Goal: Check status: Check status

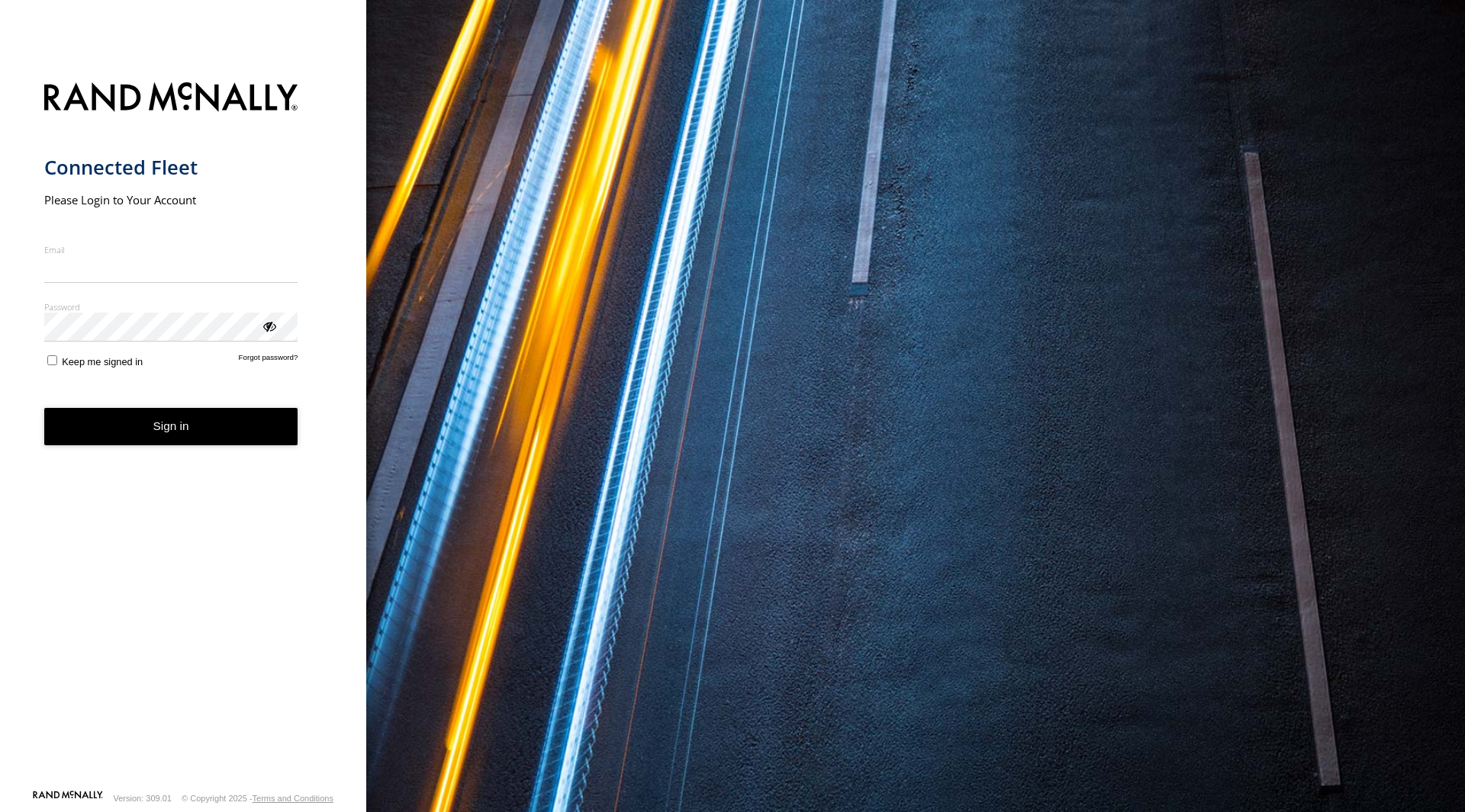
type input "**********"
click at [147, 448] on form "**********" at bounding box center [183, 431] width 278 height 716
click at [119, 366] on span "Keep me signed in" at bounding box center [102, 362] width 81 height 12
click at [136, 422] on button "Sign in" at bounding box center [170, 427] width 254 height 37
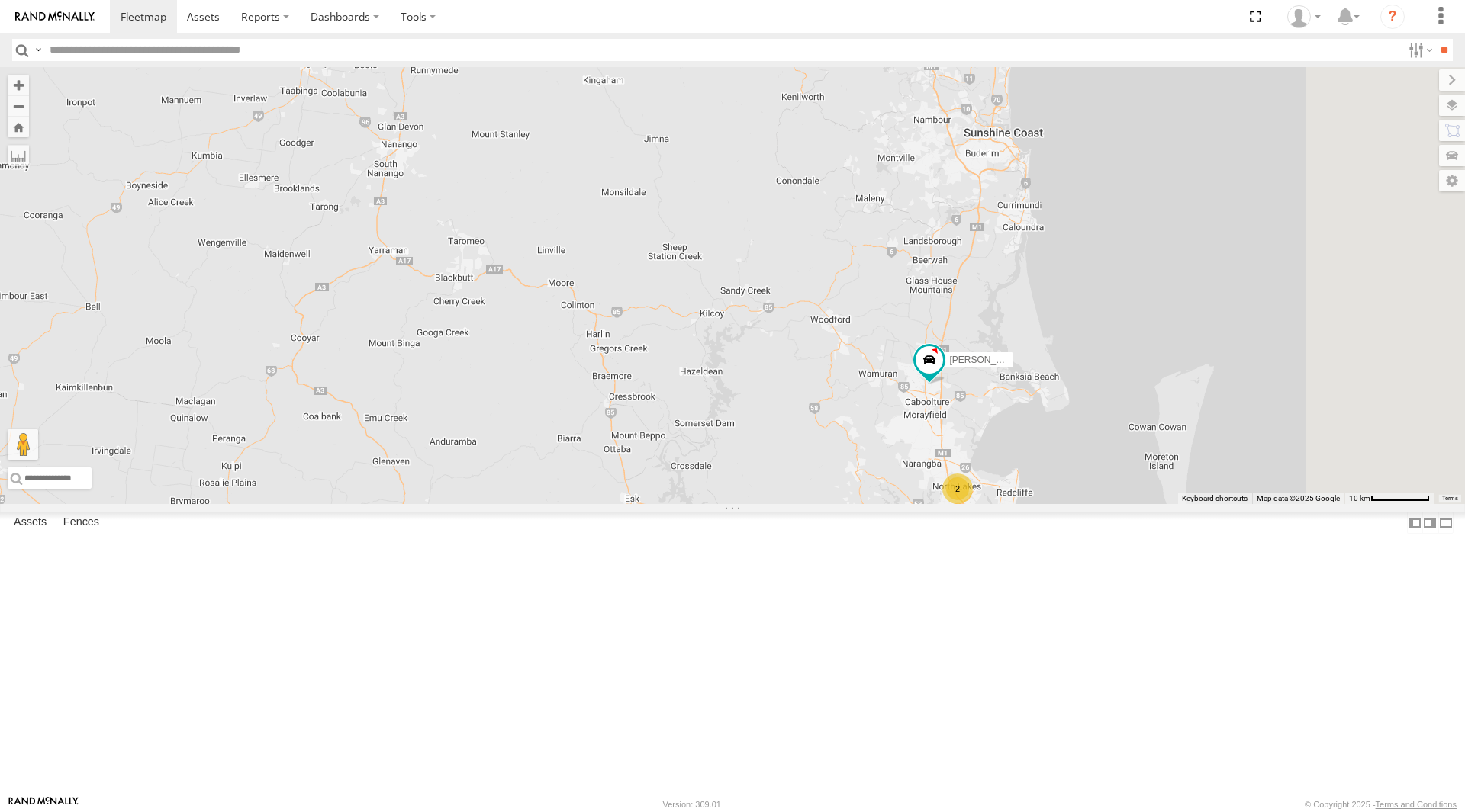
drag, startPoint x: 1221, startPoint y: 236, endPoint x: 1119, endPoint y: 274, distance: 108.8
click at [1119, 274] on div "[PERSON_NAME] - 571IW2 [PERSON_NAME] - Corolla [PERSON_NAME] - 347FB3 [PERSON_N…" at bounding box center [732, 285] width 1465 height 437
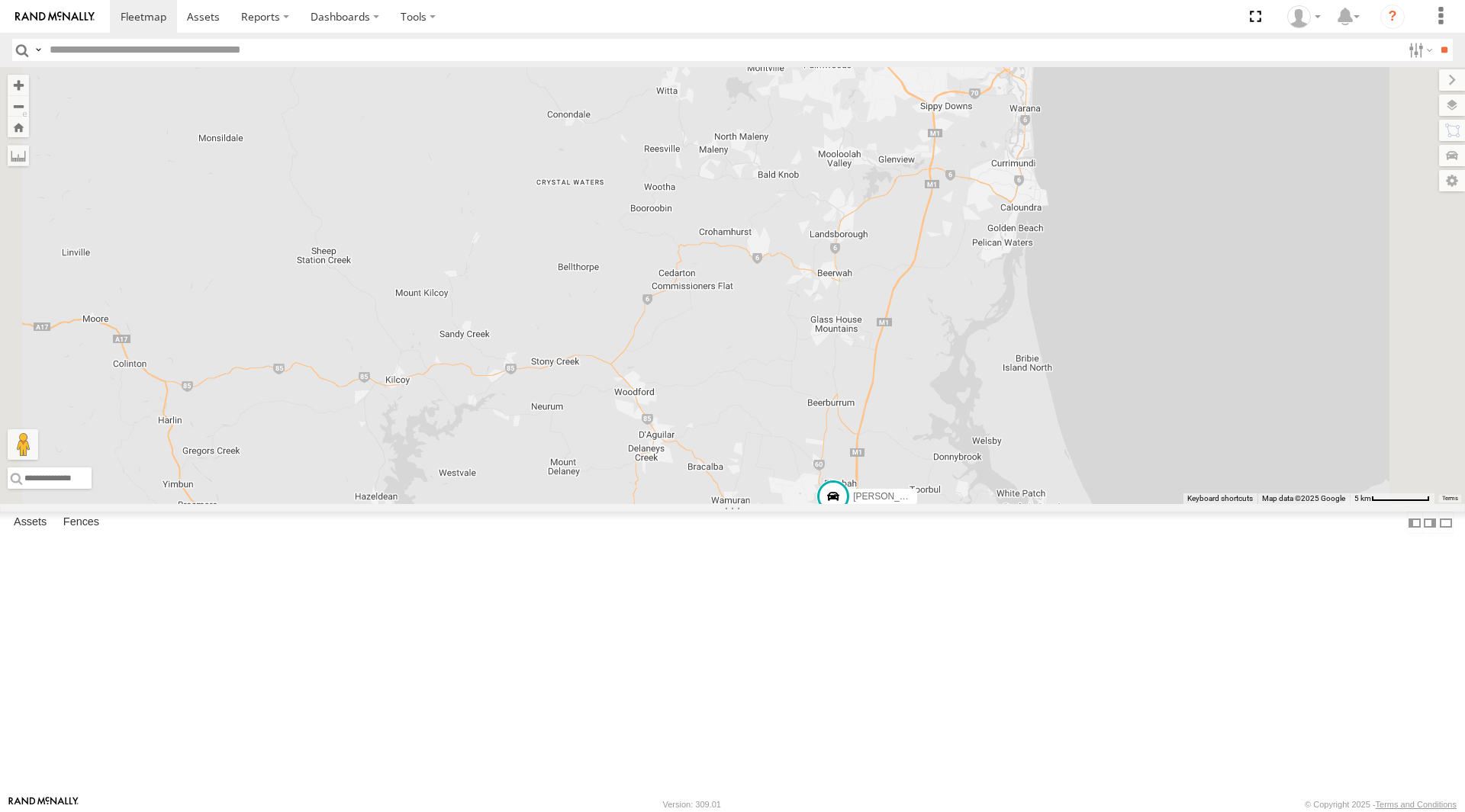
drag, startPoint x: 927, startPoint y: 476, endPoint x: 866, endPoint y: 181, distance: 301.2
click at [867, 181] on div "[PERSON_NAME] - 571IW2 [PERSON_NAME] B - Corolla [PERSON_NAME] - 347FB3 [PERSON…" at bounding box center [732, 285] width 1465 height 437
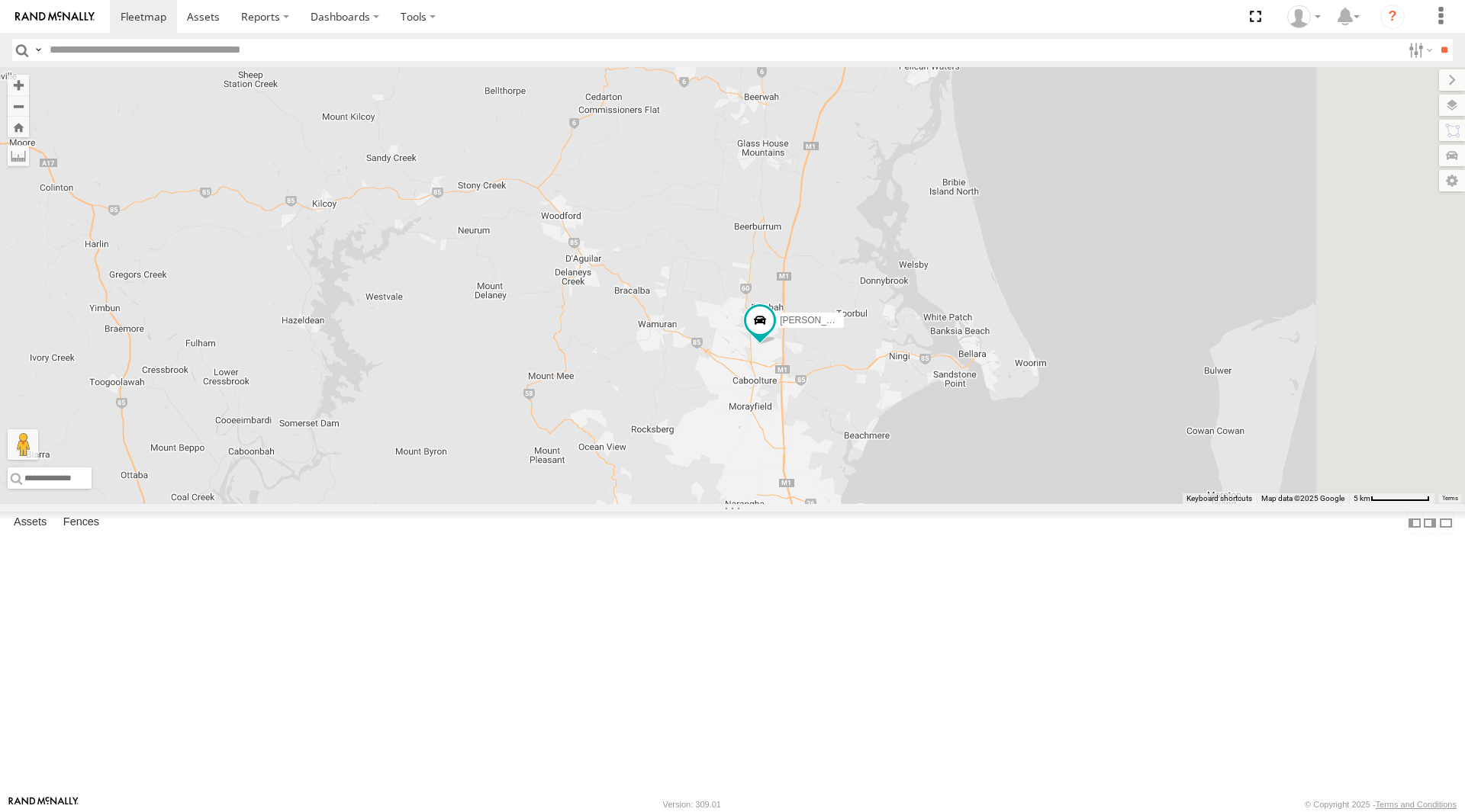
drag, startPoint x: 1097, startPoint y: 437, endPoint x: 1015, endPoint y: 272, distance: 184.3
click at [1015, 272] on div "[PERSON_NAME] - 571IW2 [PERSON_NAME] - Corolla [PERSON_NAME] - 347FB3 [PERSON_N…" at bounding box center [732, 285] width 1465 height 437
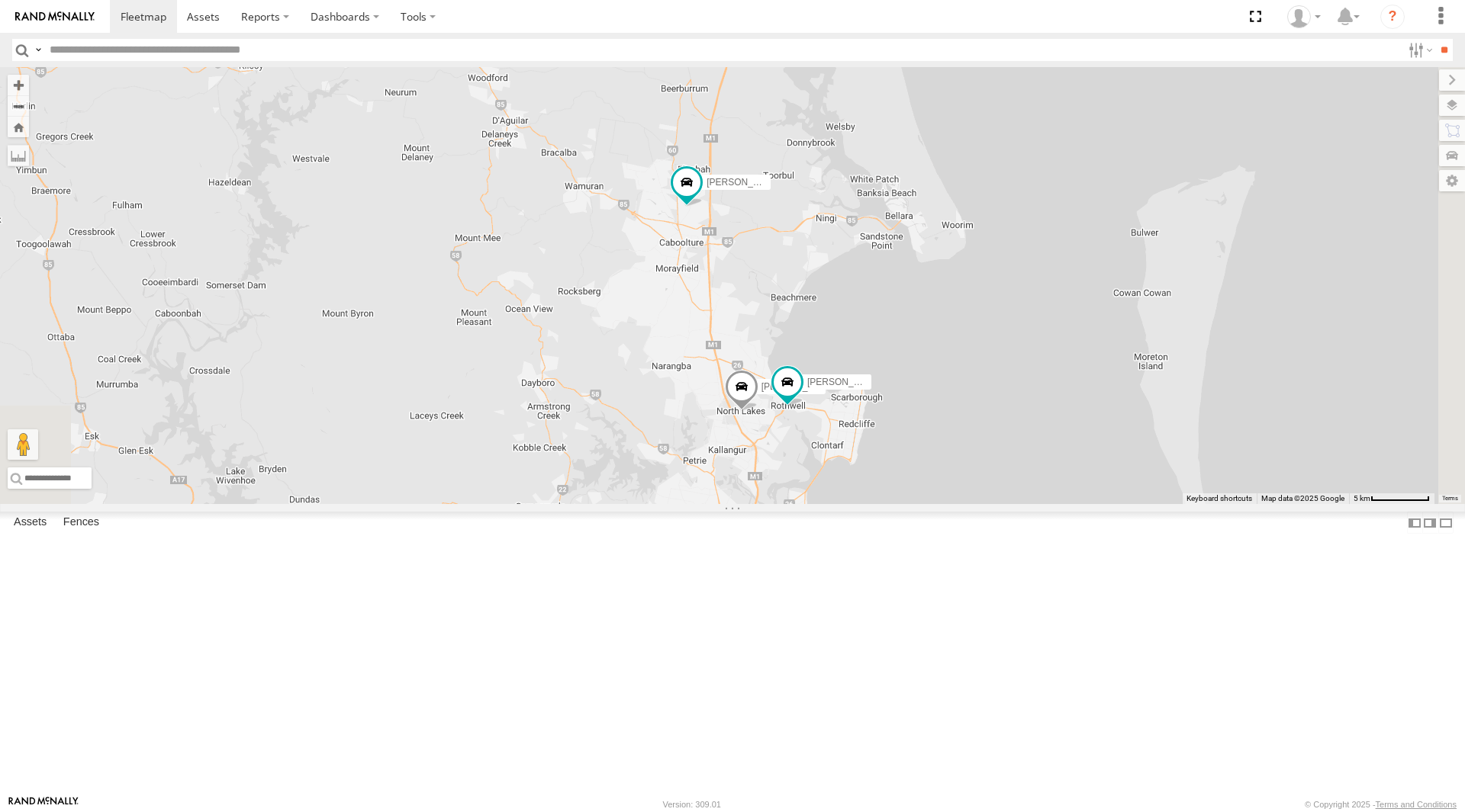
click at [0, 0] on link at bounding box center [0, 0] width 0 height 0
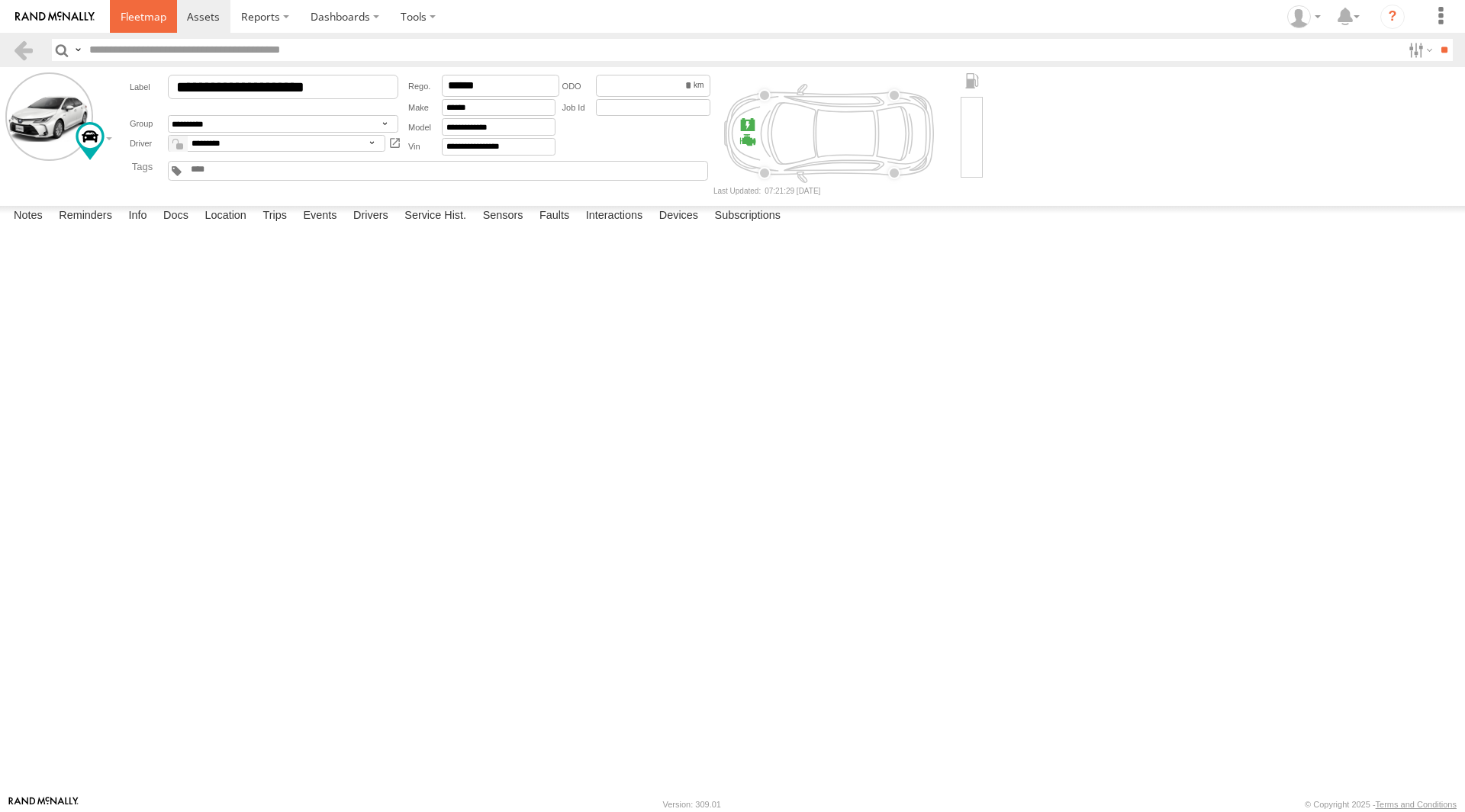
click at [139, 26] on link at bounding box center [143, 17] width 67 height 33
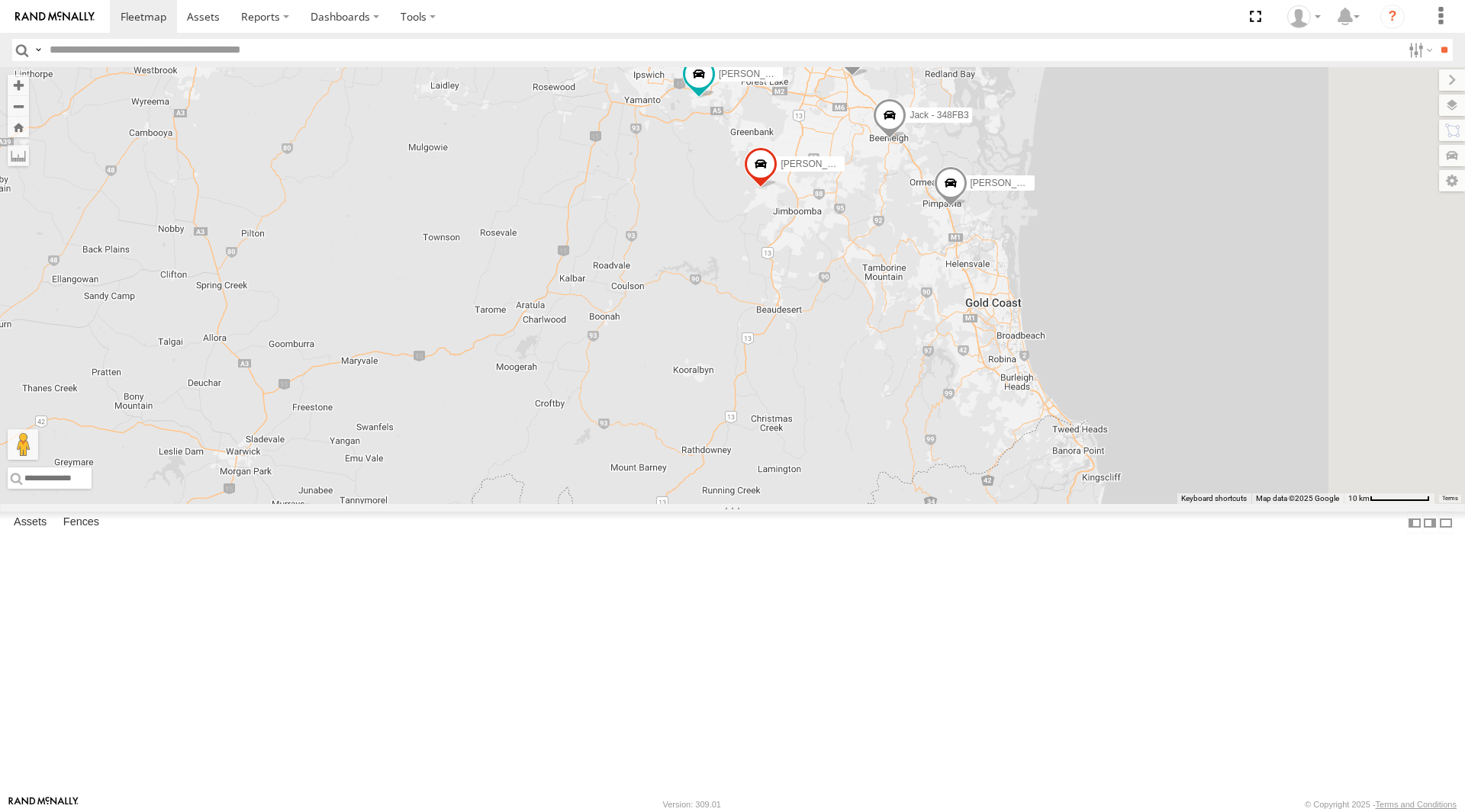
drag, startPoint x: 1026, startPoint y: 187, endPoint x: 920, endPoint y: 469, distance: 301.3
click at [920, 469] on div "Tom - 571IW2 Ben deGroot - 349FB3 Jace Seumanu - 842JY2 Mitchell B - Corolla Ha…" at bounding box center [732, 285] width 1465 height 437
